Goal: Task Accomplishment & Management: Manage account settings

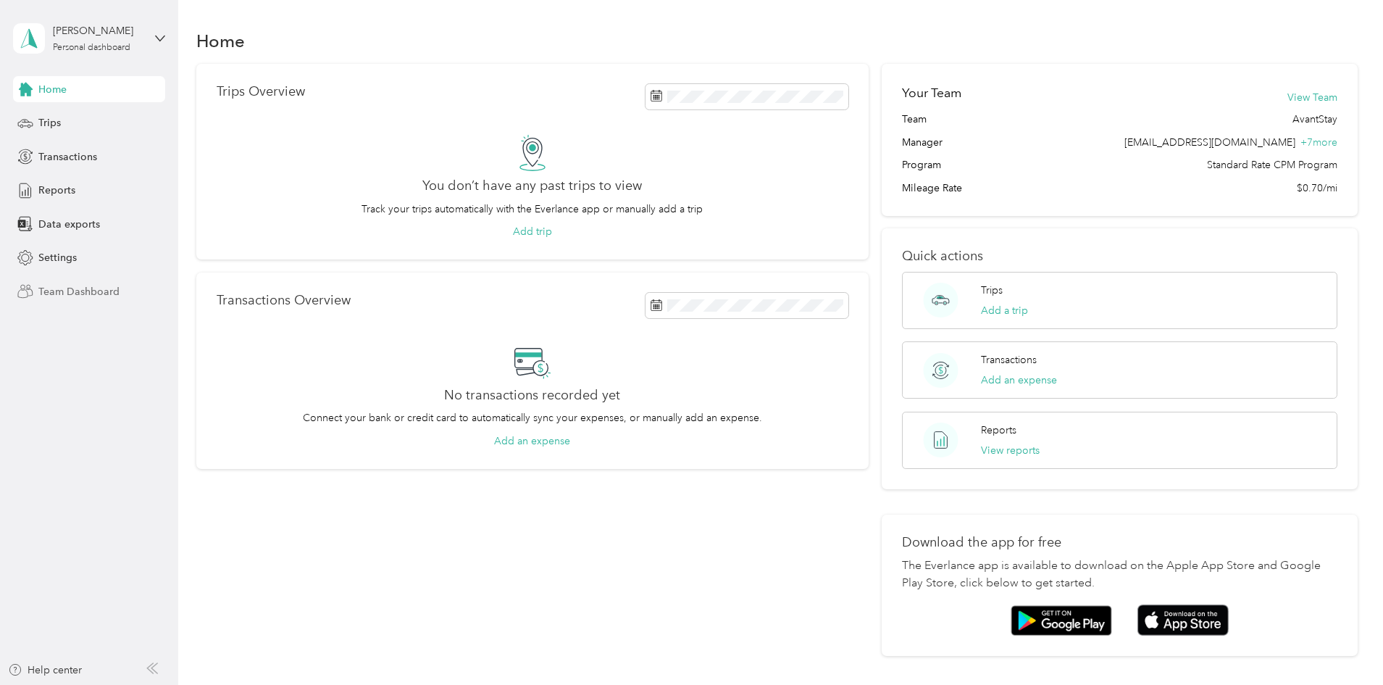
click at [99, 296] on span "Team Dashboard" at bounding box center [78, 291] width 81 height 15
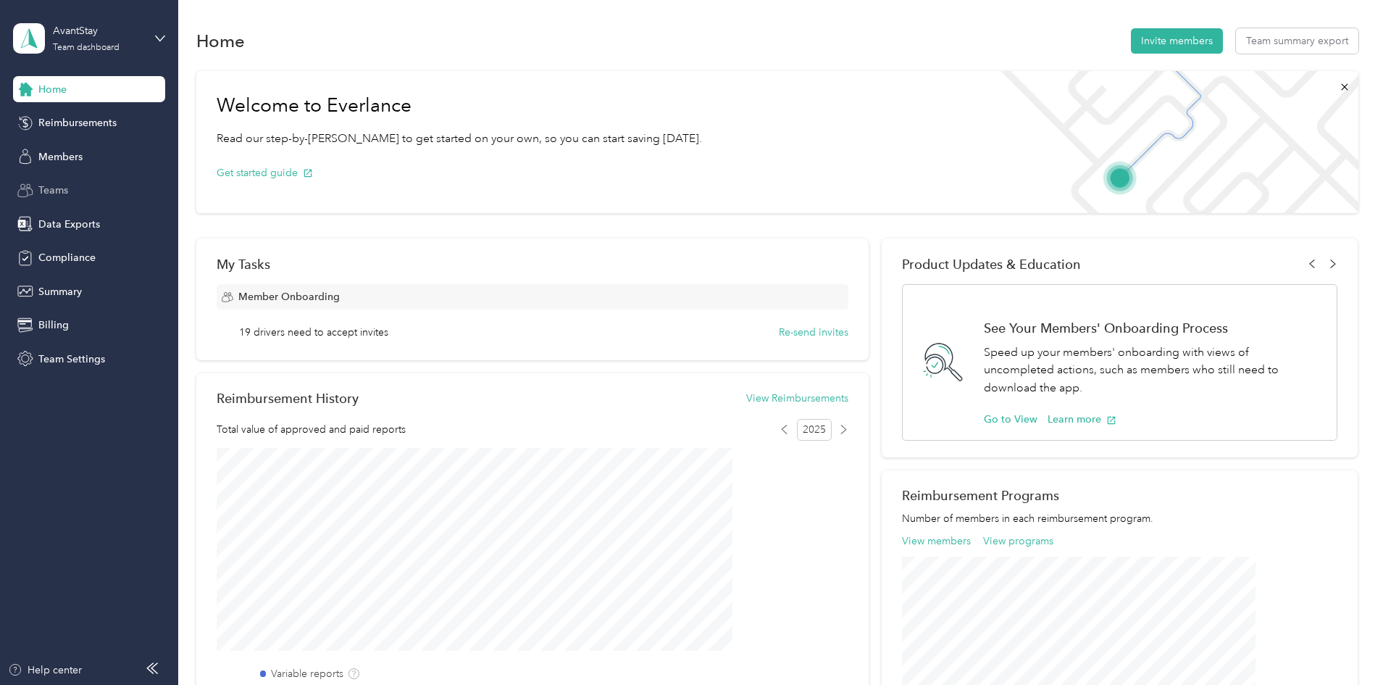
click at [66, 186] on span "Teams" at bounding box center [53, 190] width 30 height 15
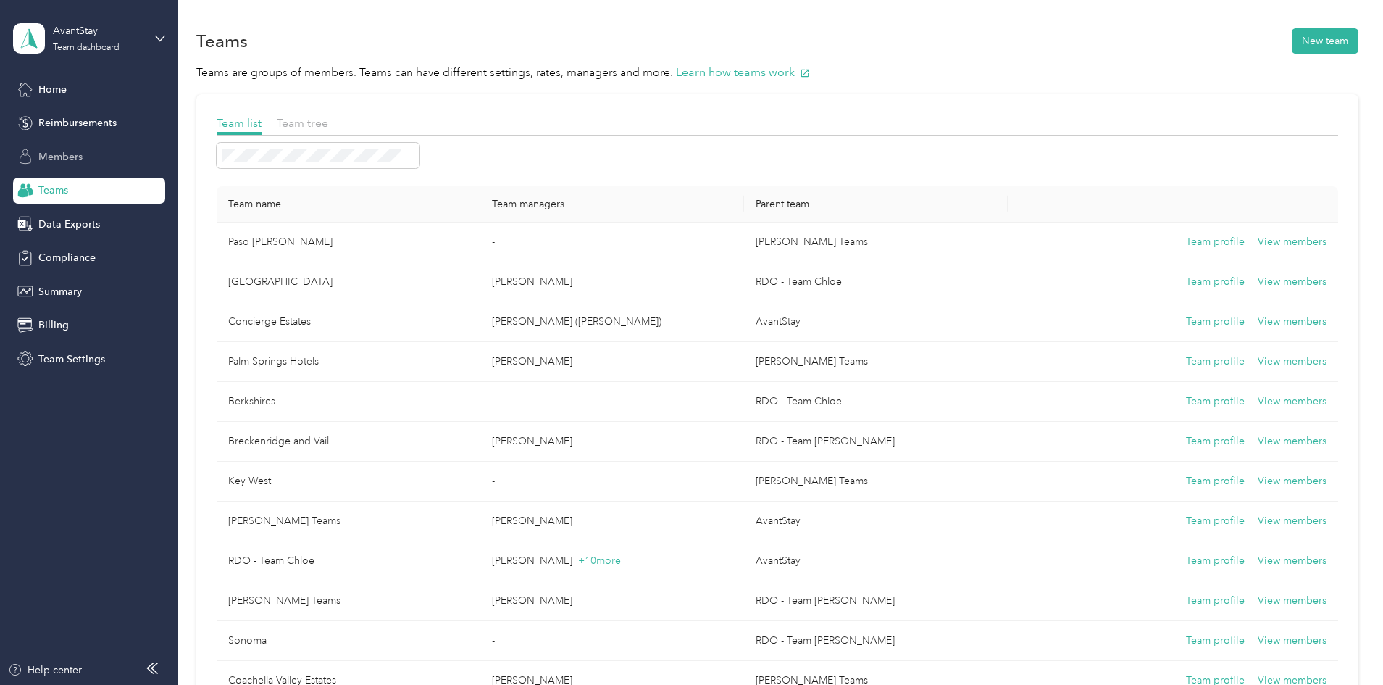
click at [67, 159] on span "Members" at bounding box center [60, 156] width 44 height 15
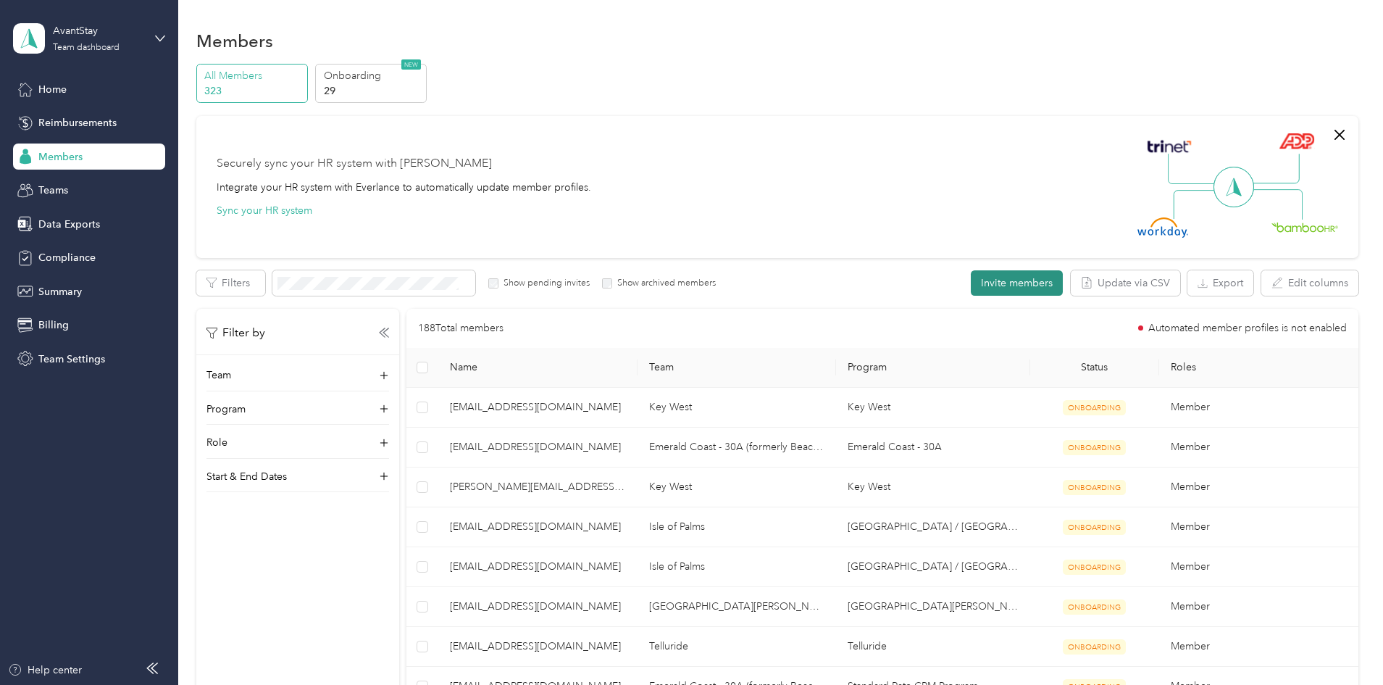
click at [971, 280] on button "Invite members" at bounding box center [1017, 282] width 92 height 25
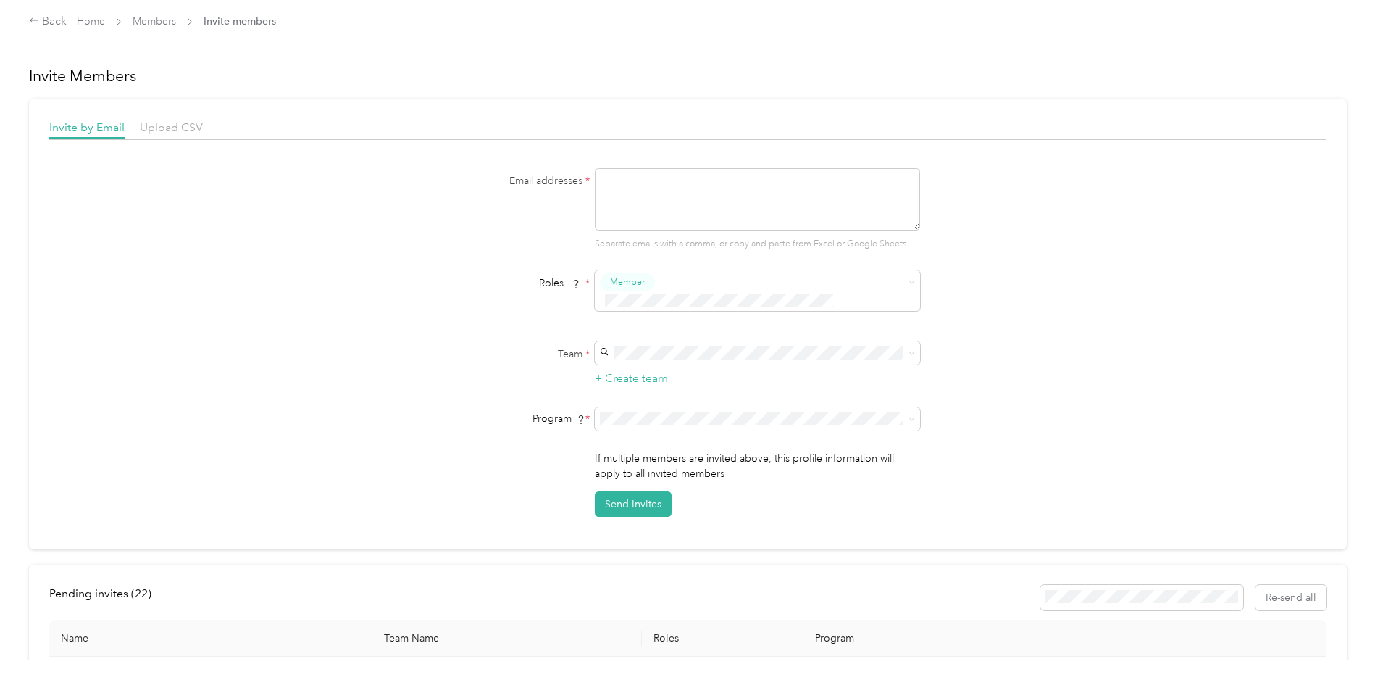
click at [763, 193] on textarea at bounding box center [757, 199] width 325 height 62
paste textarea "[EMAIL_ADDRESS][DOMAIN_NAME]"
click at [614, 371] on p "[PERSON_NAME]" at bounding box center [755, 371] width 305 height 15
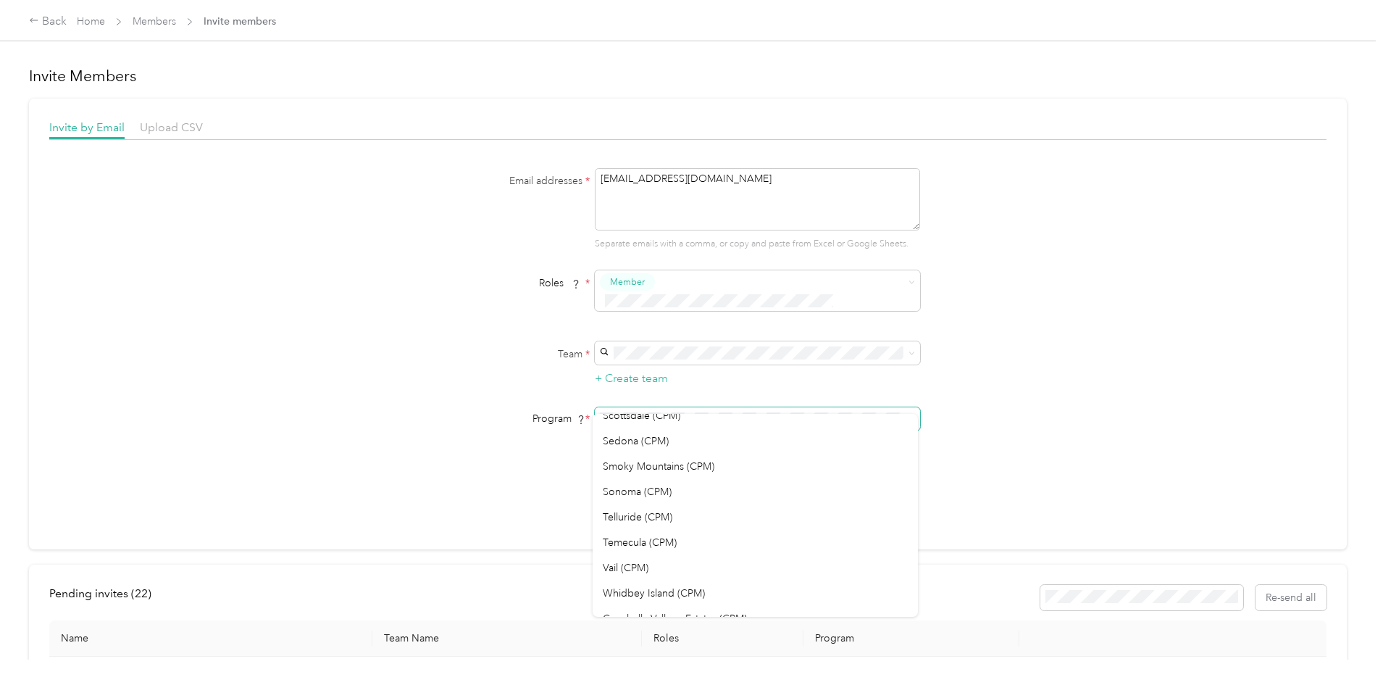
scroll to position [869, 0]
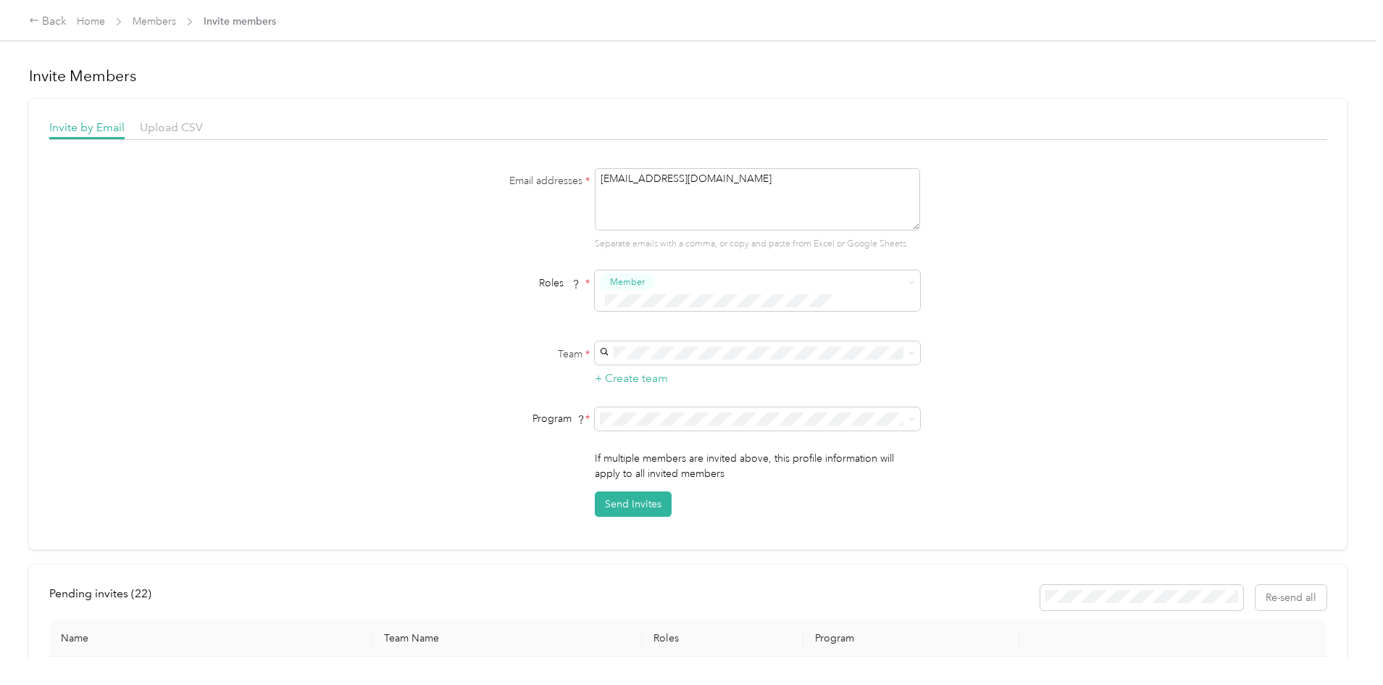
click at [617, 569] on span "Poconos (CPM)" at bounding box center [638, 571] width 70 height 12
click at [642, 491] on button "Send Invites" at bounding box center [633, 503] width 77 height 25
drag, startPoint x: 701, startPoint y: 182, endPoint x: 580, endPoint y: 196, distance: 121.9
click at [580, 196] on div "Email addresses * [EMAIL_ADDRESS][DOMAIN_NAME] Separate emails with a comma, or…" at bounding box center [688, 209] width 558 height 83
paste textarea "Javiermartinez"
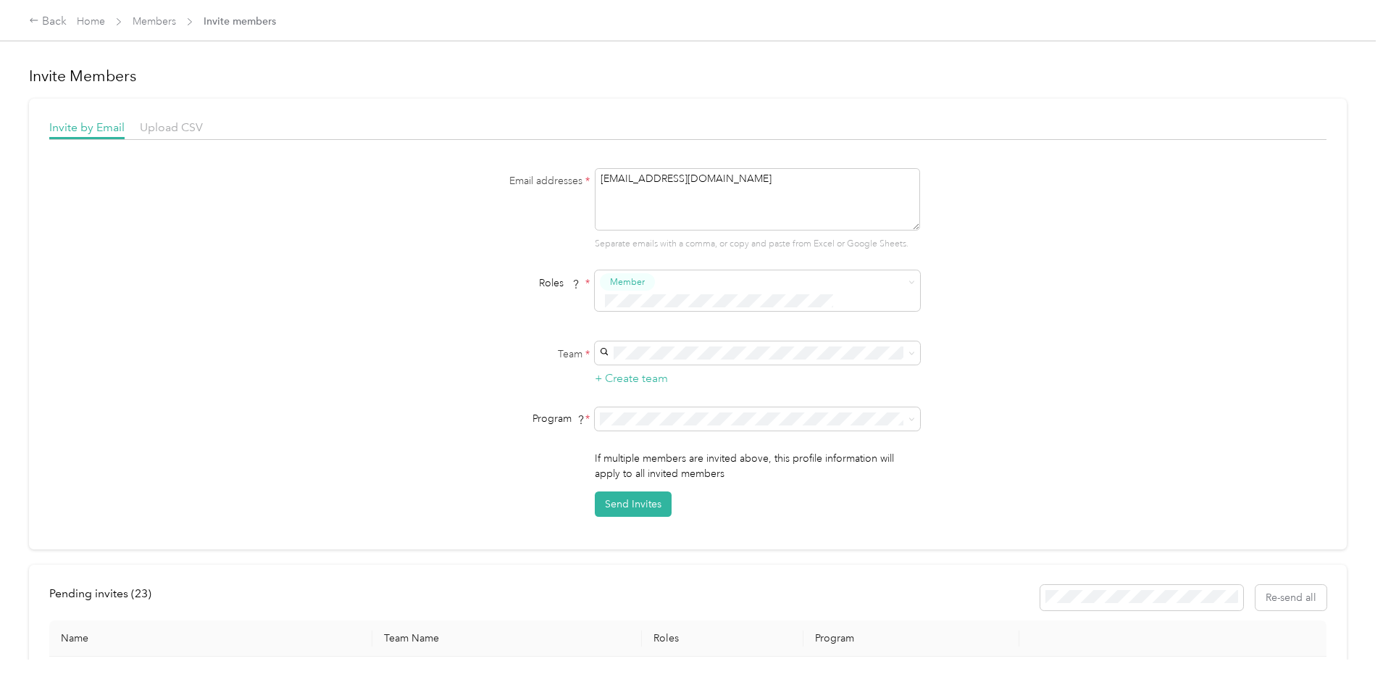
click at [641, 359] on span "[US_STATE][GEOGRAPHIC_DATA]" at bounding box center [681, 357] width 157 height 12
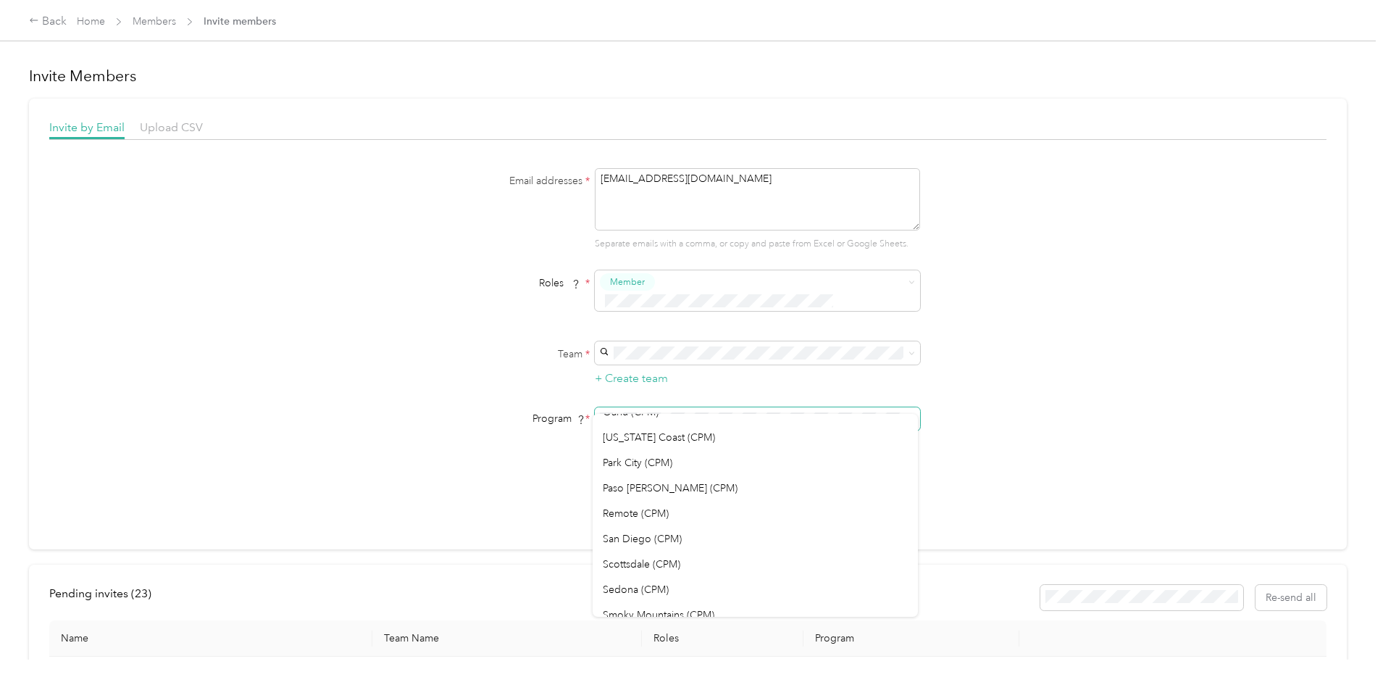
scroll to position [652, 0]
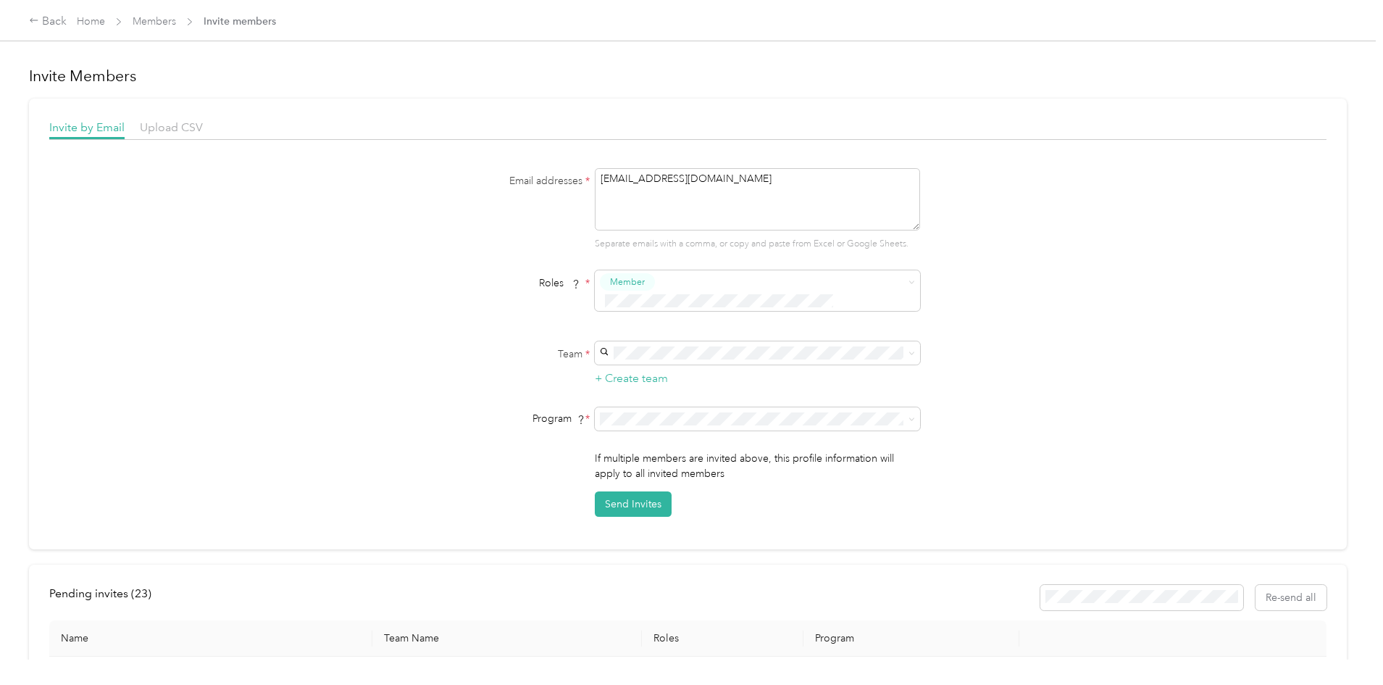
click at [646, 435] on li "[US_STATE] Coast (CPM)" at bounding box center [755, 428] width 325 height 25
click at [640, 491] on button "Send Invites" at bounding box center [633, 503] width 77 height 25
drag, startPoint x: 743, startPoint y: 182, endPoint x: 564, endPoint y: 191, distance: 178.5
click at [564, 191] on div "Email addresses * [EMAIL_ADDRESS][DOMAIN_NAME] Separate emails with a comma, or…" at bounding box center [688, 209] width 558 height 83
paste textarea "[PERSON_NAME]"
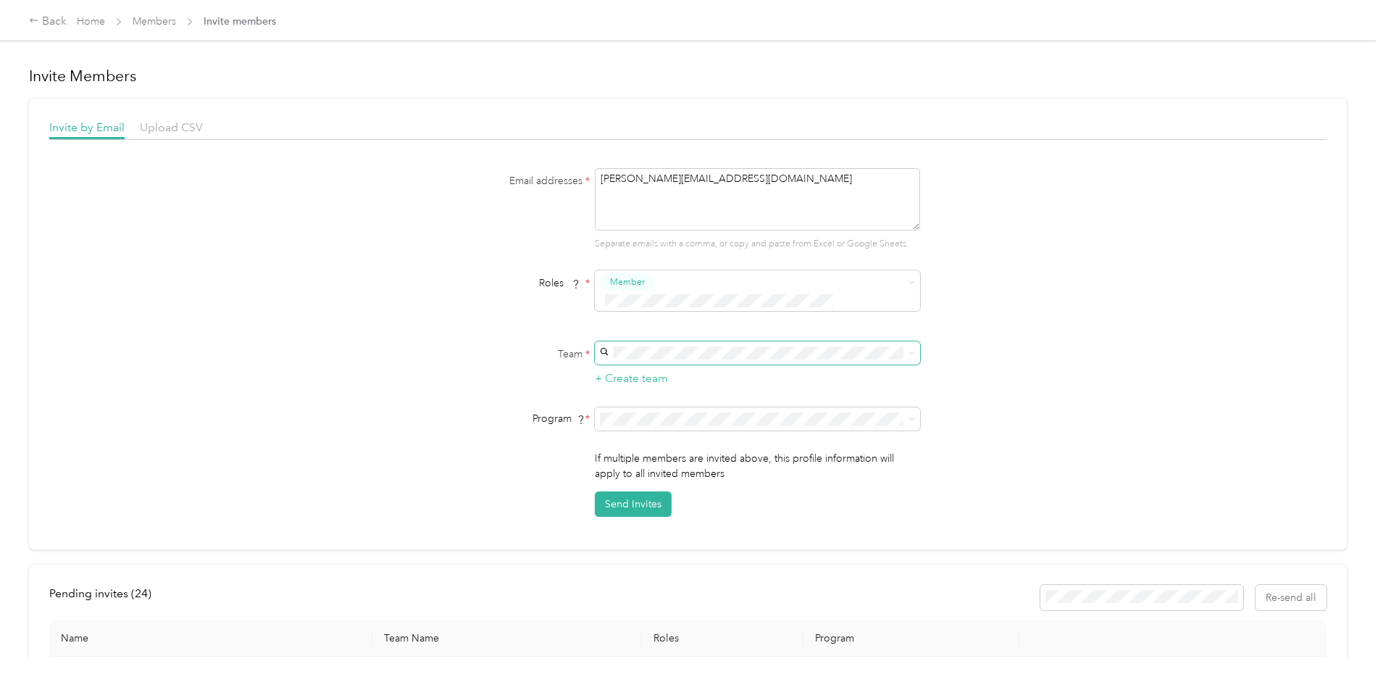
type textarea "[PERSON_NAME][EMAIL_ADDRESS][DOMAIN_NAME]"
click at [622, 365] on div "[PERSON_NAME] and Oahu [PERSON_NAME]" at bounding box center [755, 369] width 305 height 33
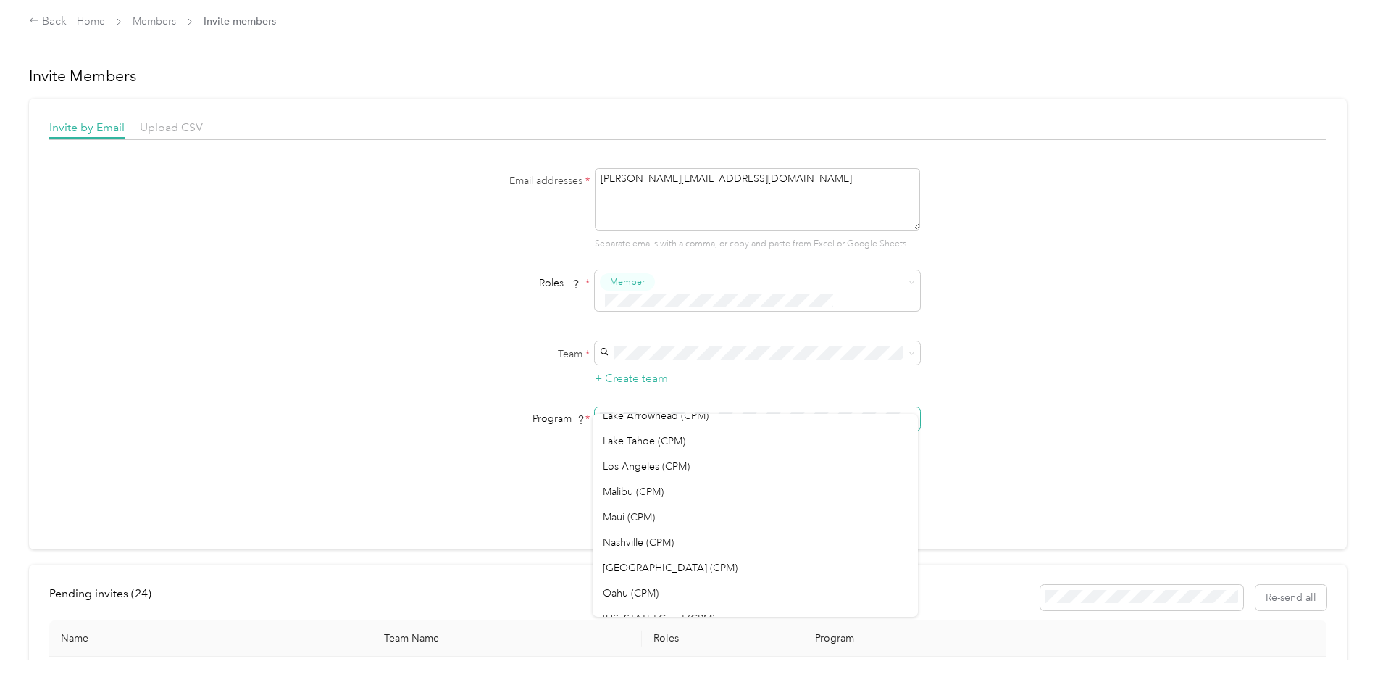
scroll to position [507, 0]
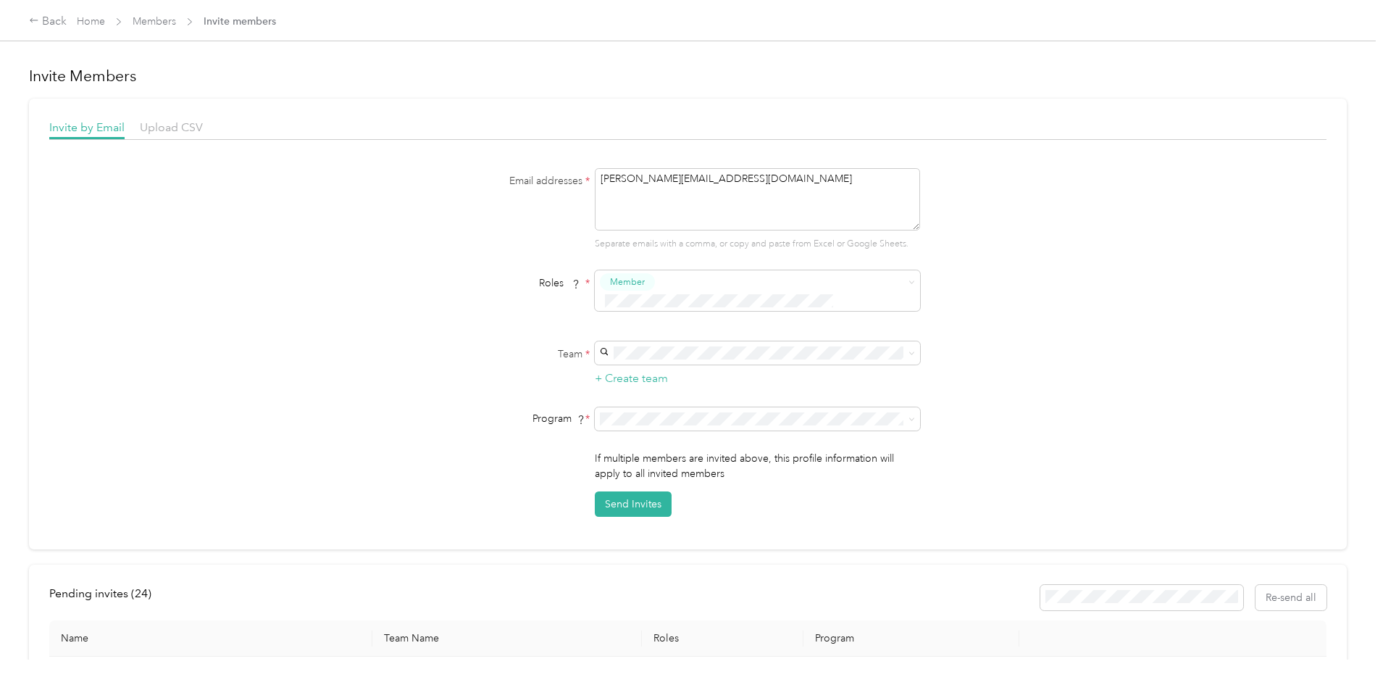
click at [610, 549] on span "Oahu (CPM)" at bounding box center [631, 546] width 56 height 12
click at [985, 318] on div "Email addresses * [PERSON_NAME][EMAIL_ADDRESS][DOMAIN_NAME] Separate emails wit…" at bounding box center [687, 342] width 1277 height 349
click at [641, 491] on button "Send Invites" at bounding box center [633, 503] width 77 height 25
click at [105, 22] on link "Home" at bounding box center [91, 21] width 28 height 12
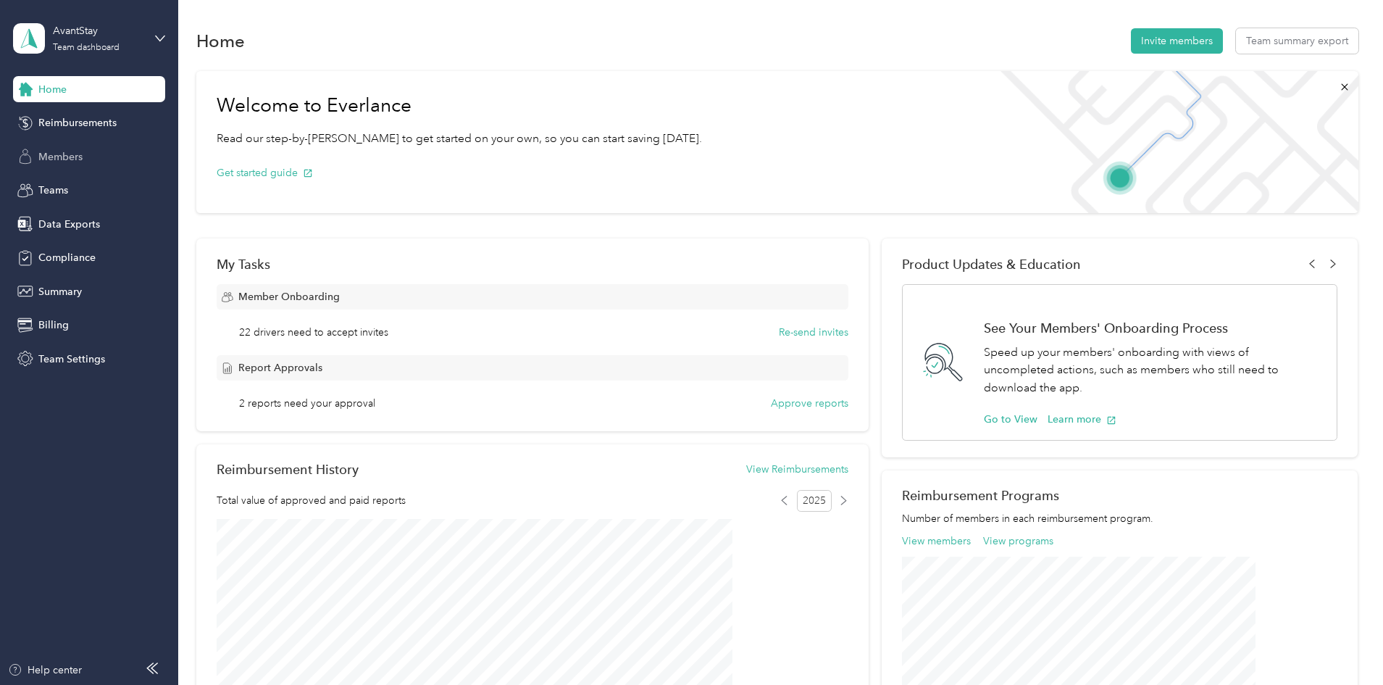
click at [62, 158] on span "Members" at bounding box center [60, 156] width 44 height 15
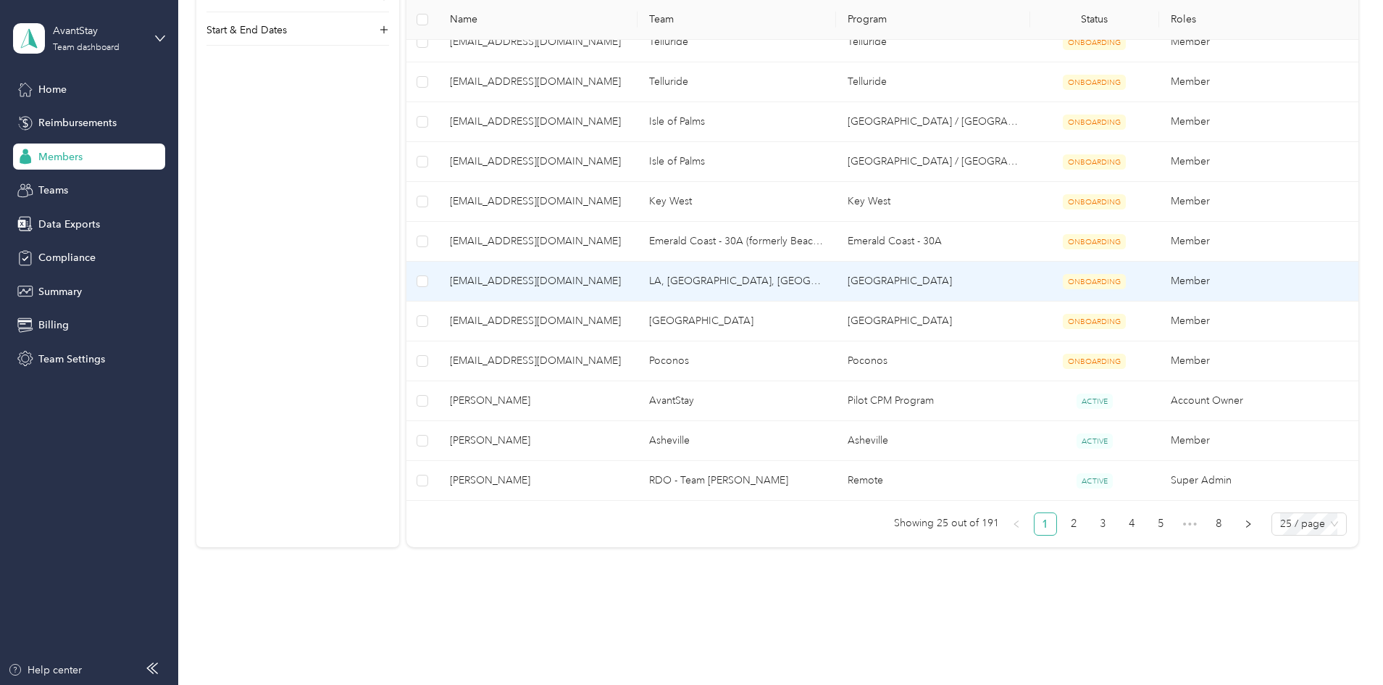
scroll to position [908, 0]
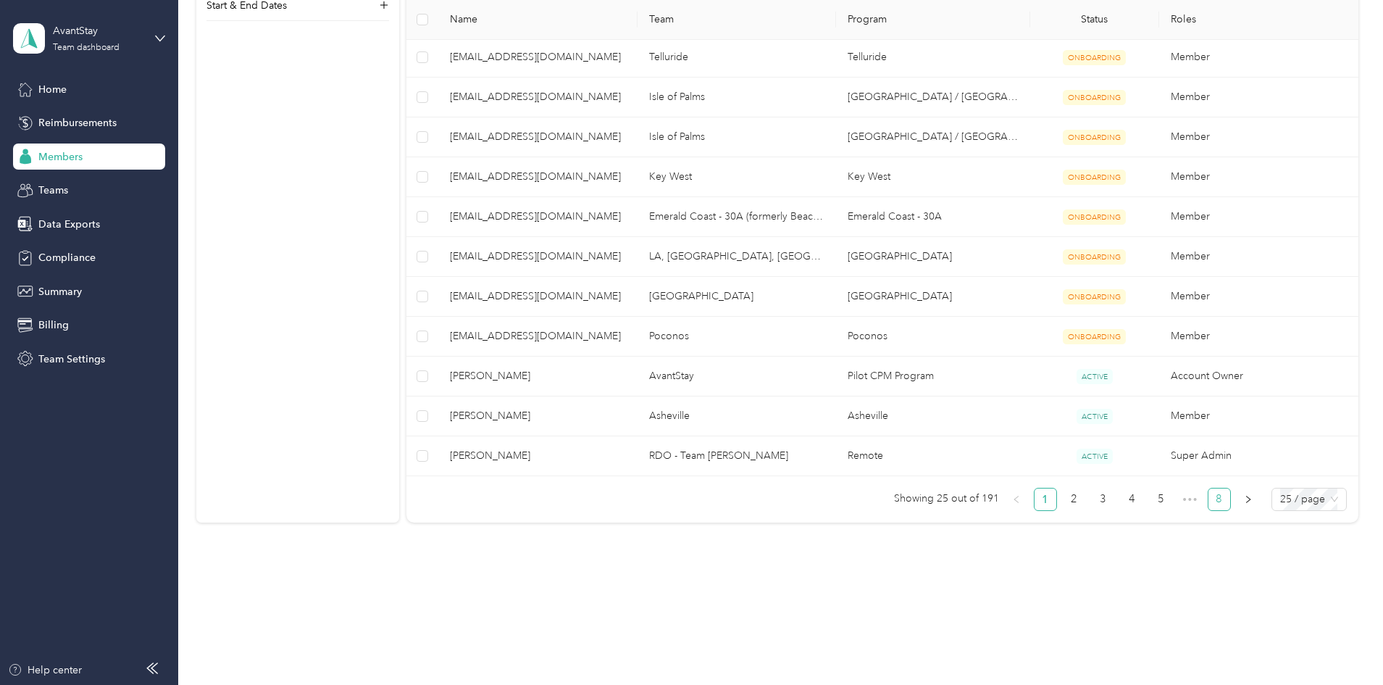
click at [1209, 496] on link "8" at bounding box center [1220, 499] width 22 height 22
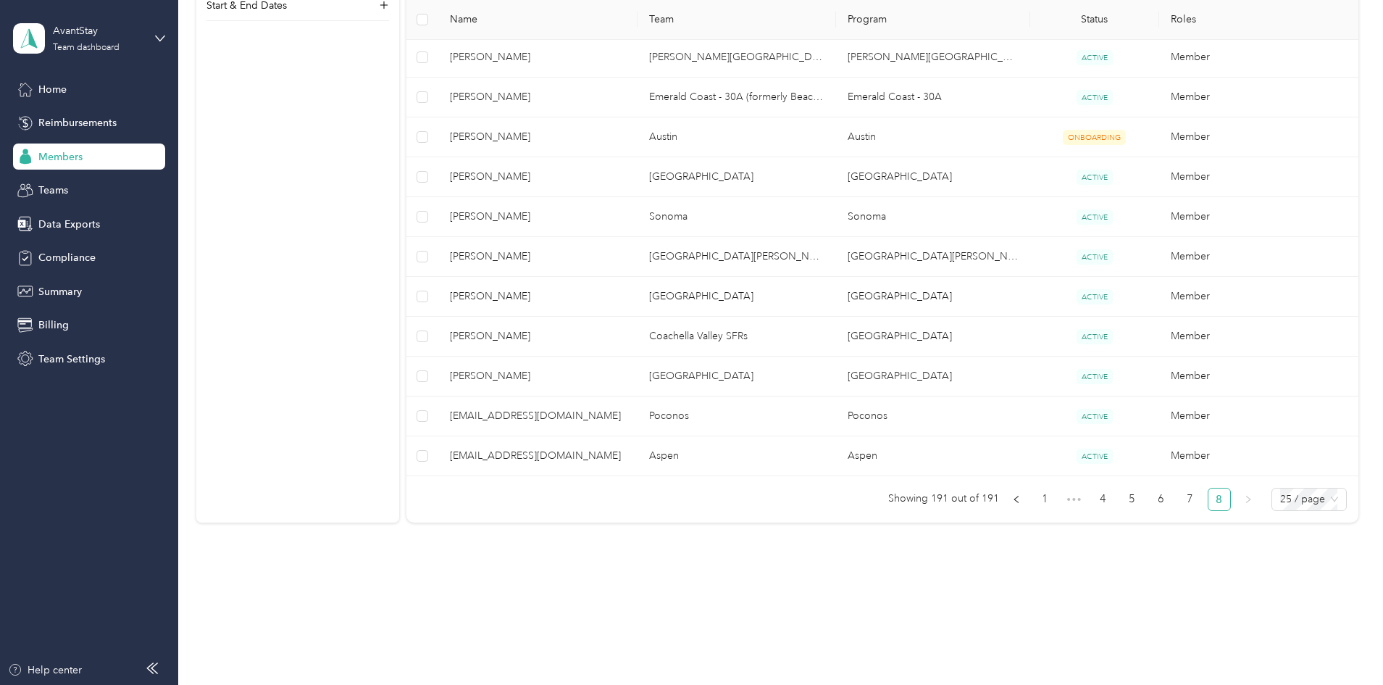
scroll to position [549, 0]
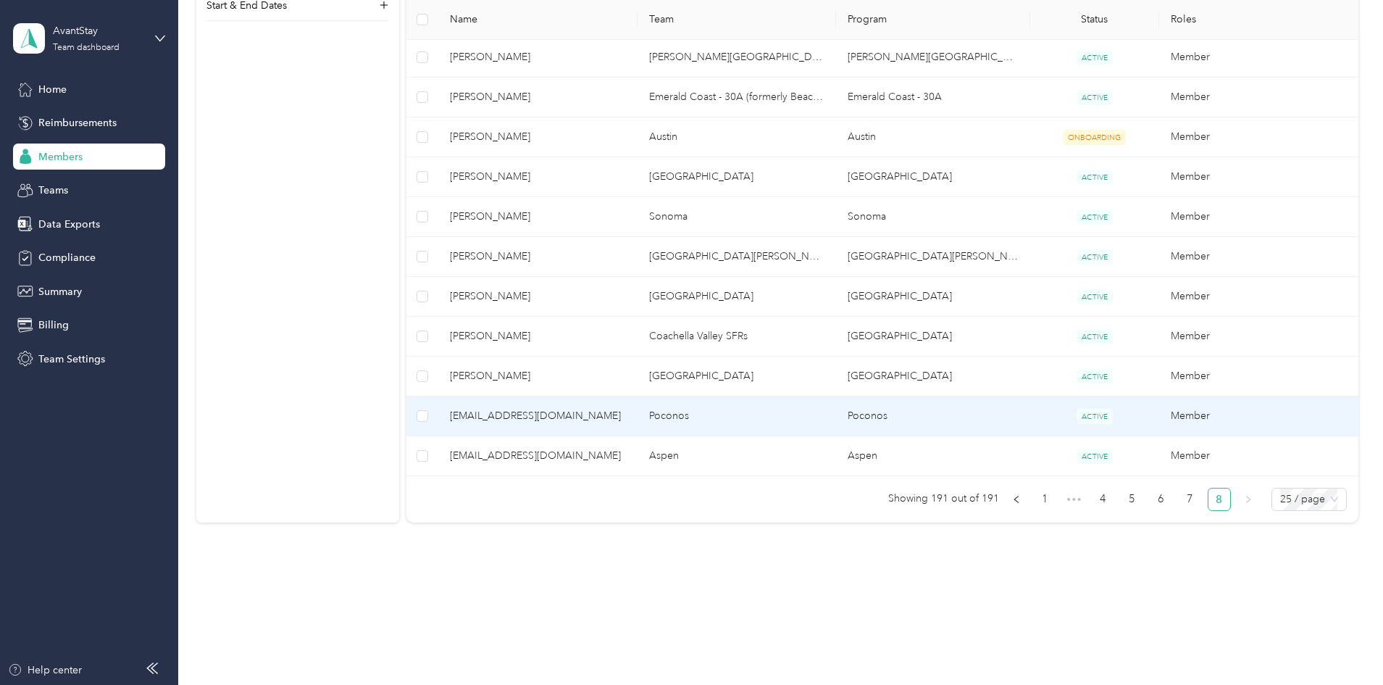
click at [625, 412] on span "[EMAIL_ADDRESS][DOMAIN_NAME]" at bounding box center [537, 416] width 175 height 16
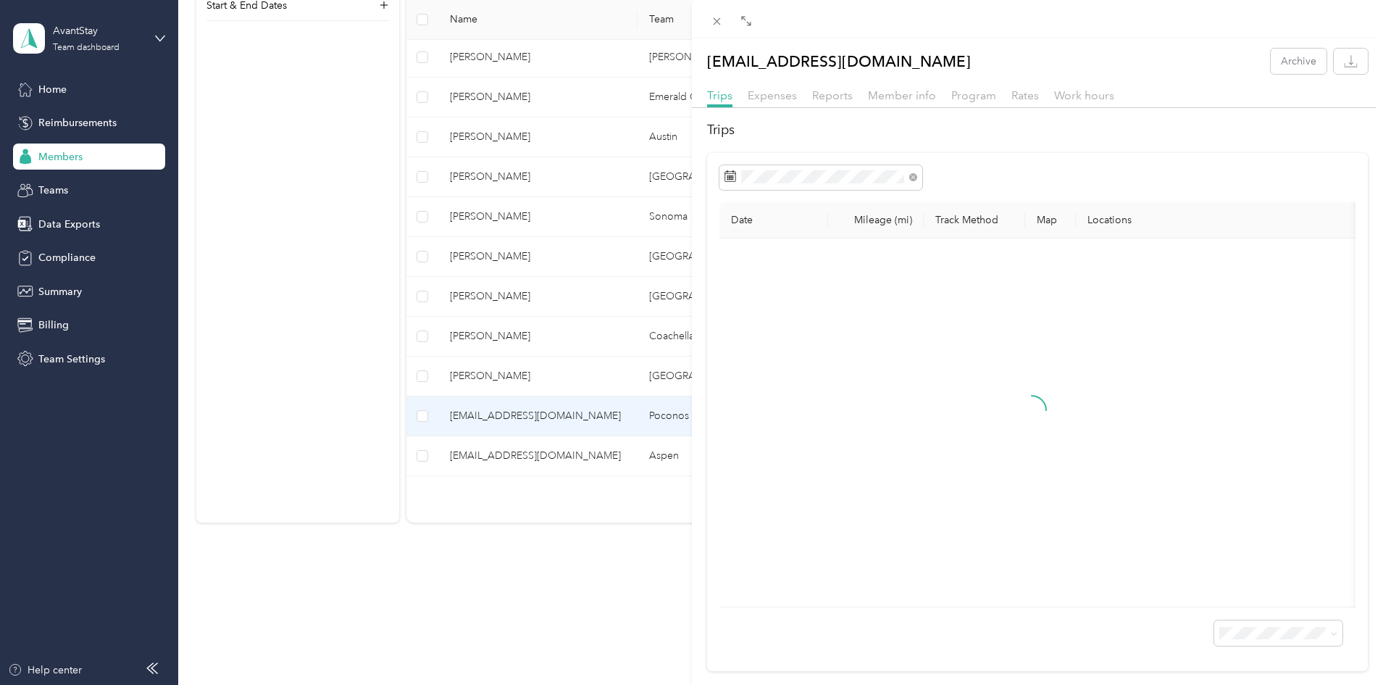
click at [882, 102] on div "Member info" at bounding box center [902, 96] width 68 height 18
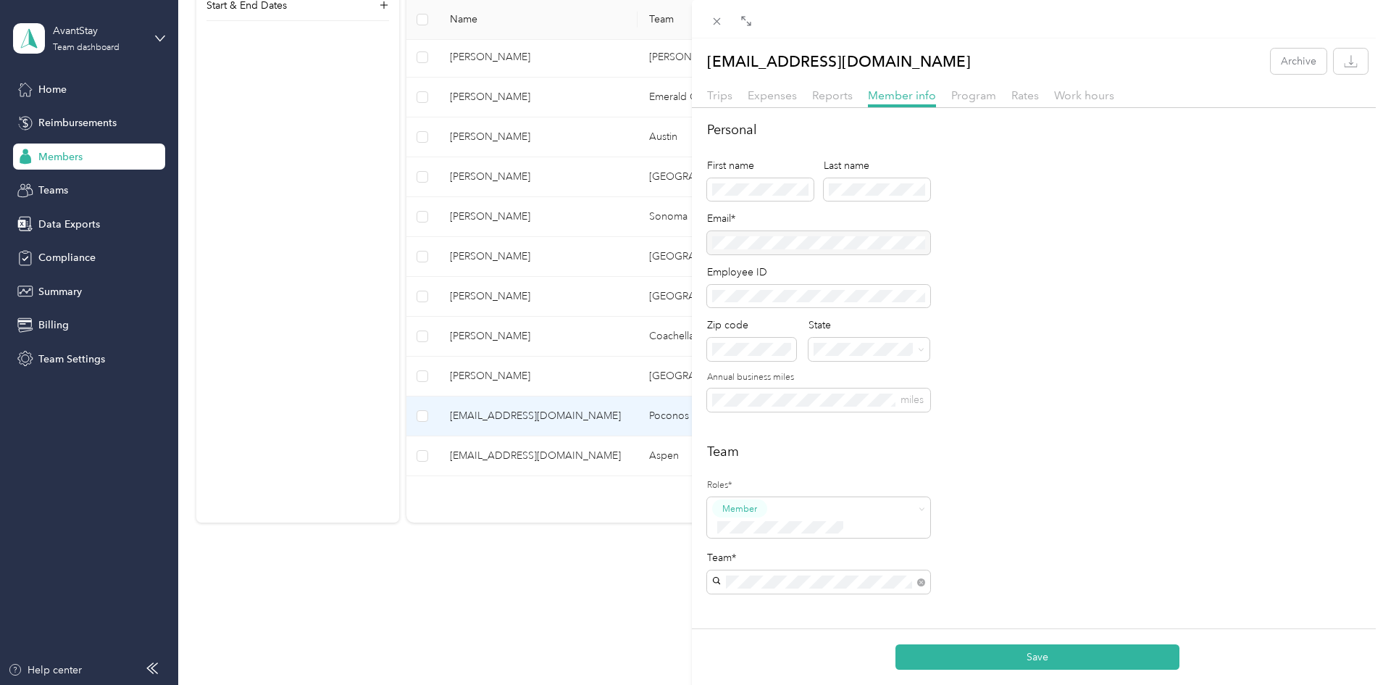
click at [988, 226] on div "Personal First name Last name Email* Employee ID Zip code State Annual business…" at bounding box center [1038, 274] width 662 height 309
click at [1030, 659] on button "Save" at bounding box center [1038, 656] width 284 height 25
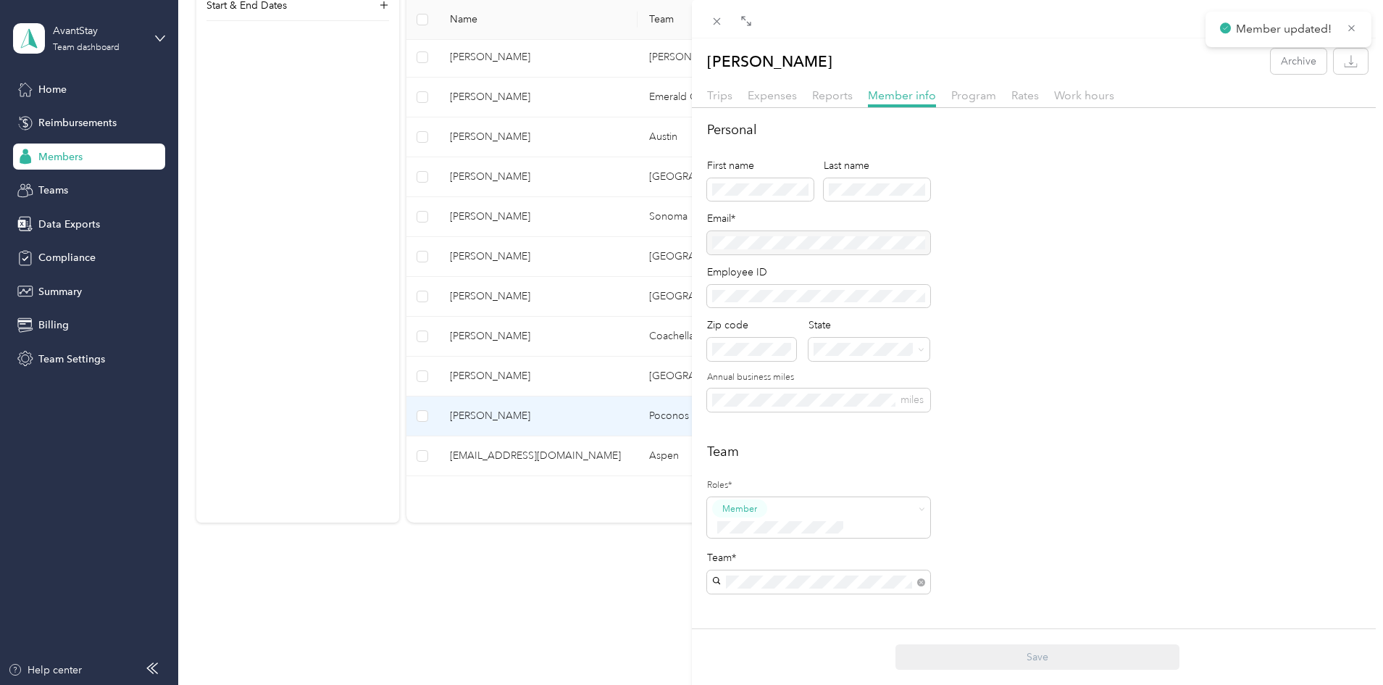
click at [616, 455] on div "[PERSON_NAME] Archive Trips Expenses Reports Member info Program Rates Work hou…" at bounding box center [691, 342] width 1383 height 685
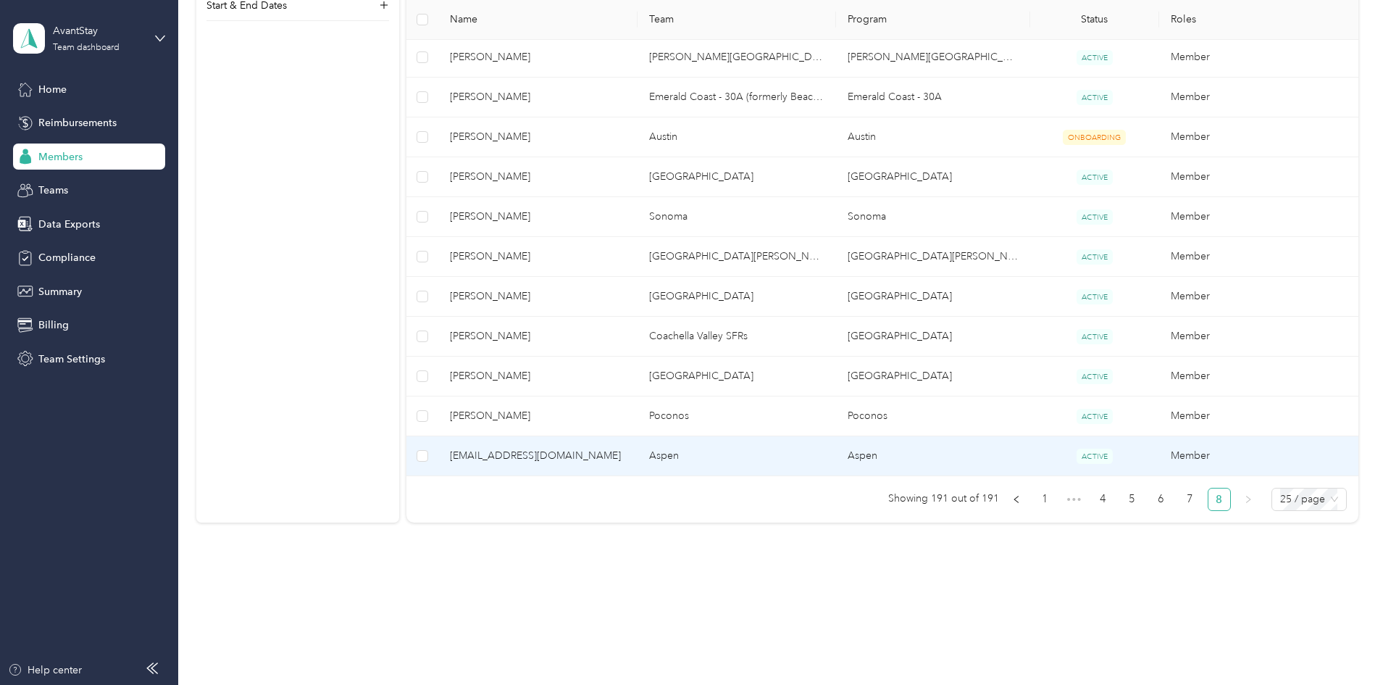
click at [623, 455] on span "[EMAIL_ADDRESS][DOMAIN_NAME]" at bounding box center [537, 456] width 175 height 16
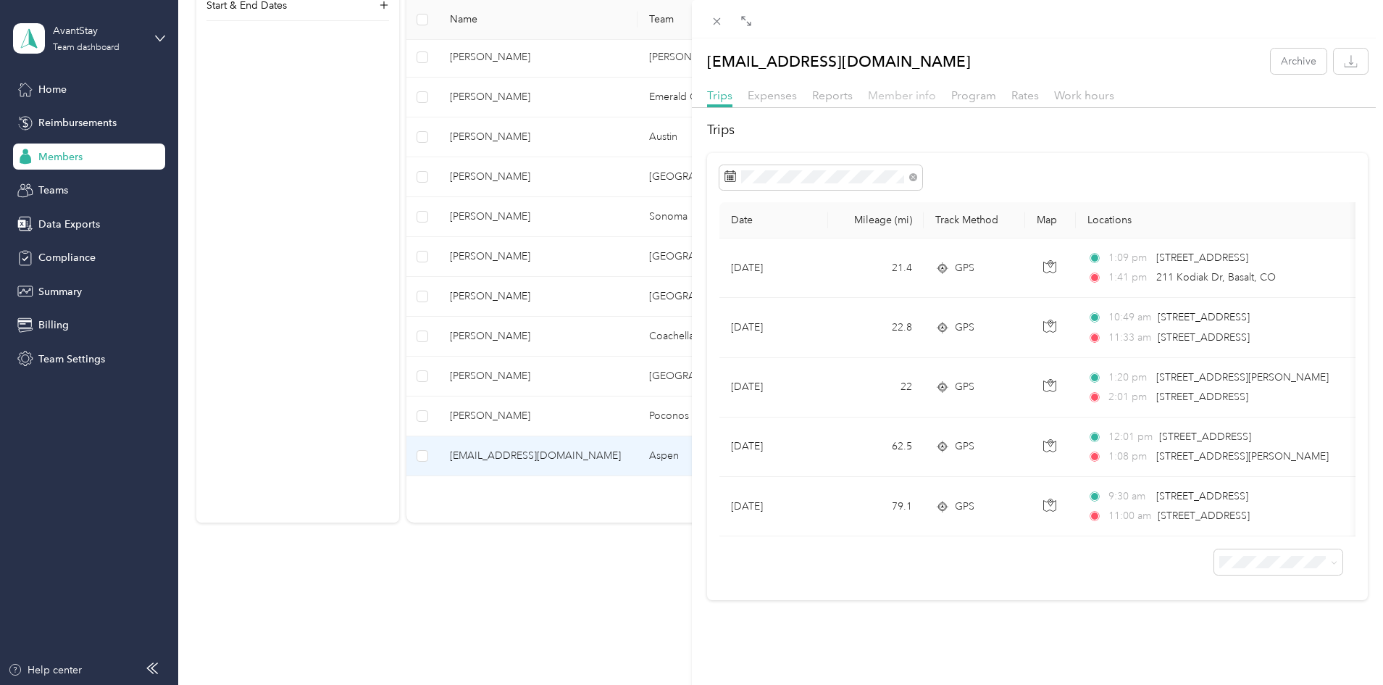
click at [908, 100] on span "Member info" at bounding box center [902, 95] width 68 height 14
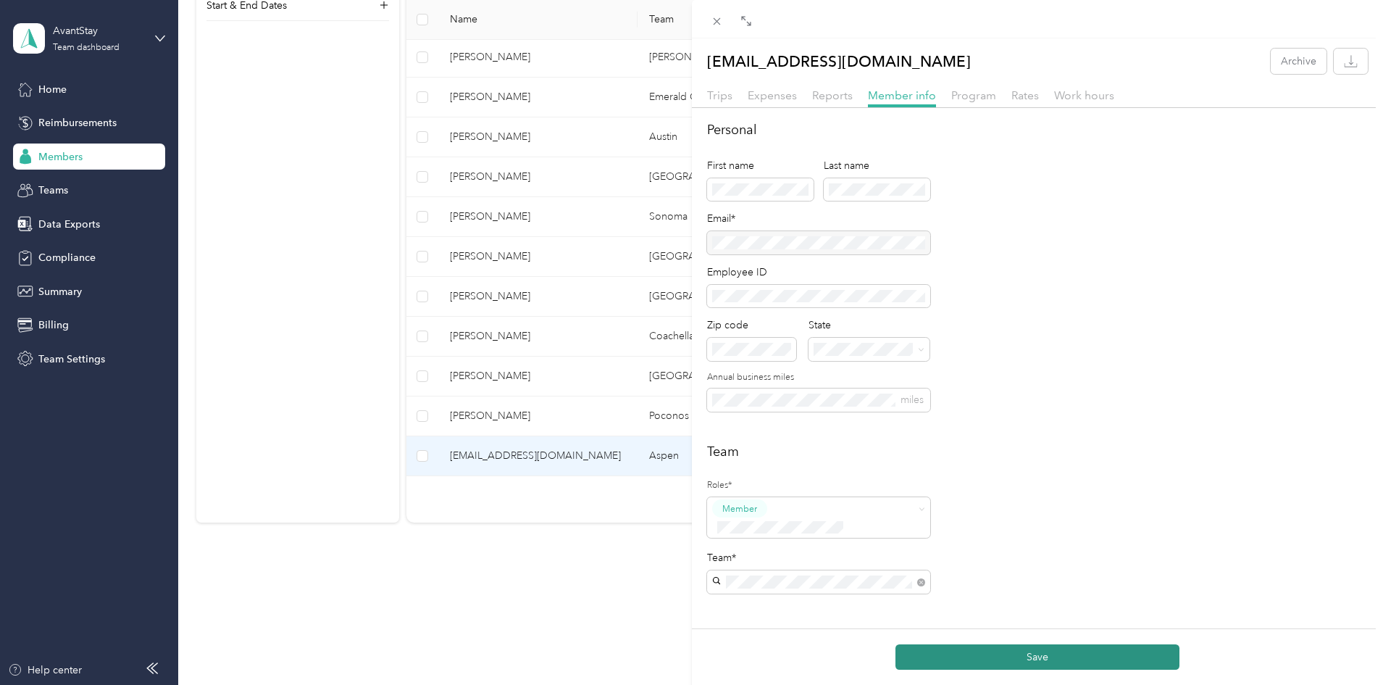
click at [1040, 654] on button "Save" at bounding box center [1038, 656] width 284 height 25
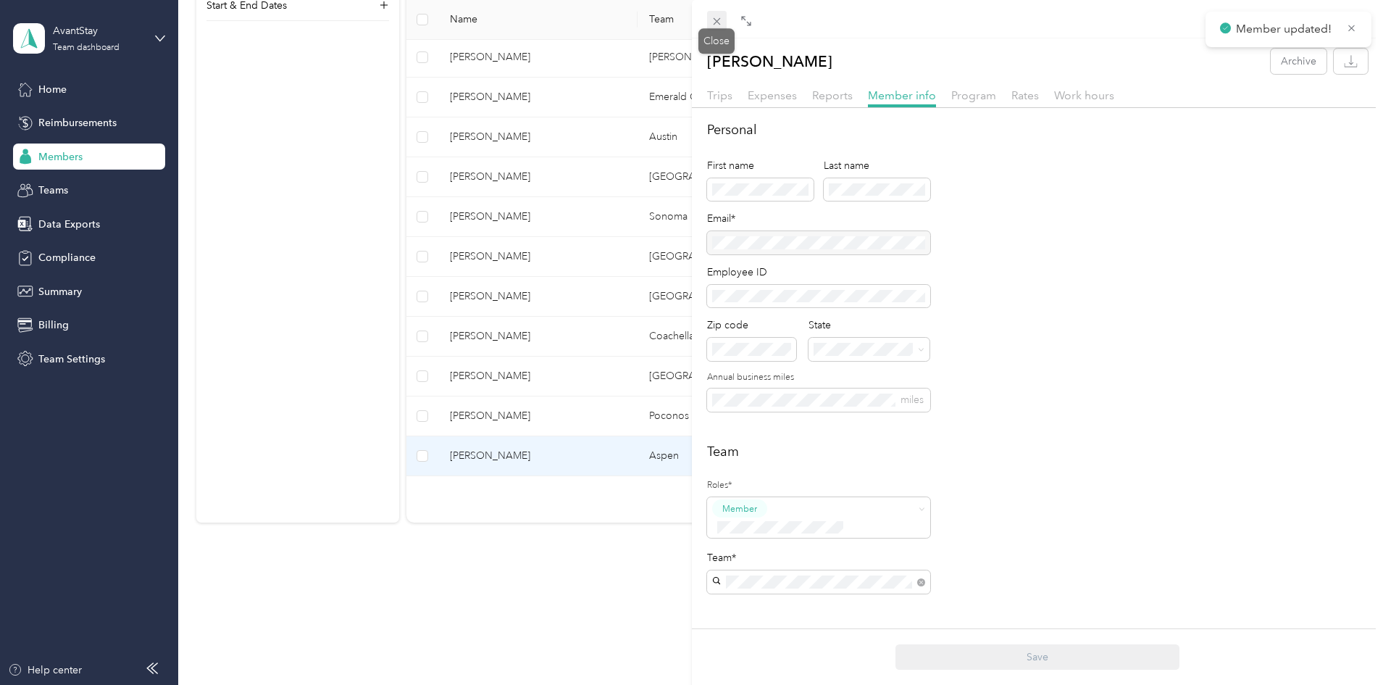
click at [714, 22] on icon at bounding box center [717, 21] width 12 height 12
